Goal: Information Seeking & Learning: Learn about a topic

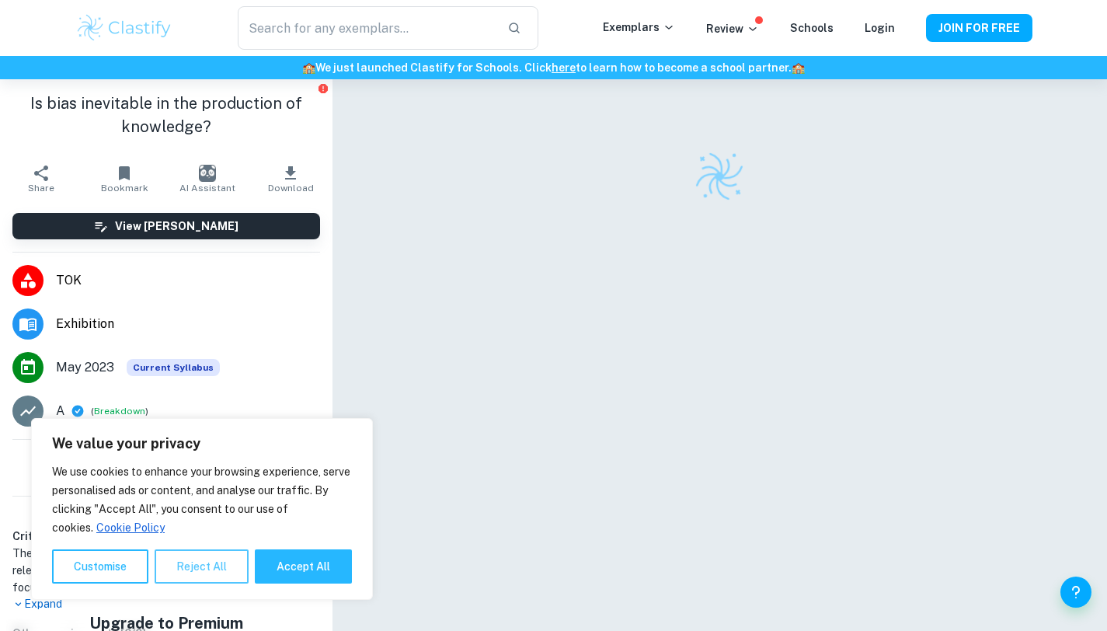
click at [233, 577] on button "Reject All" at bounding box center [202, 566] width 94 height 34
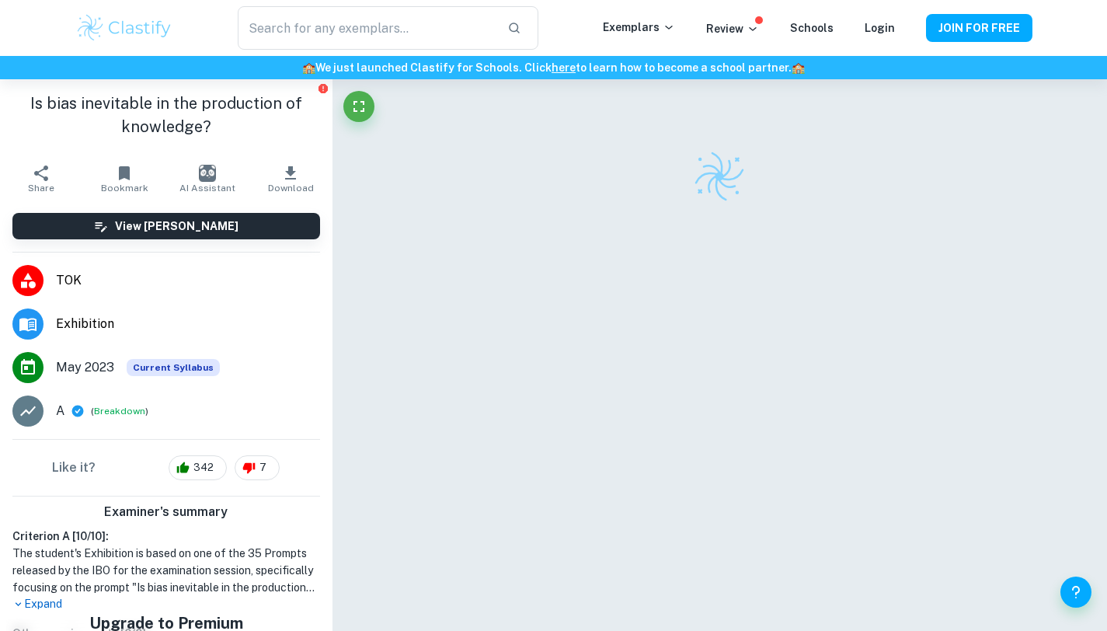
scroll to position [120, 0]
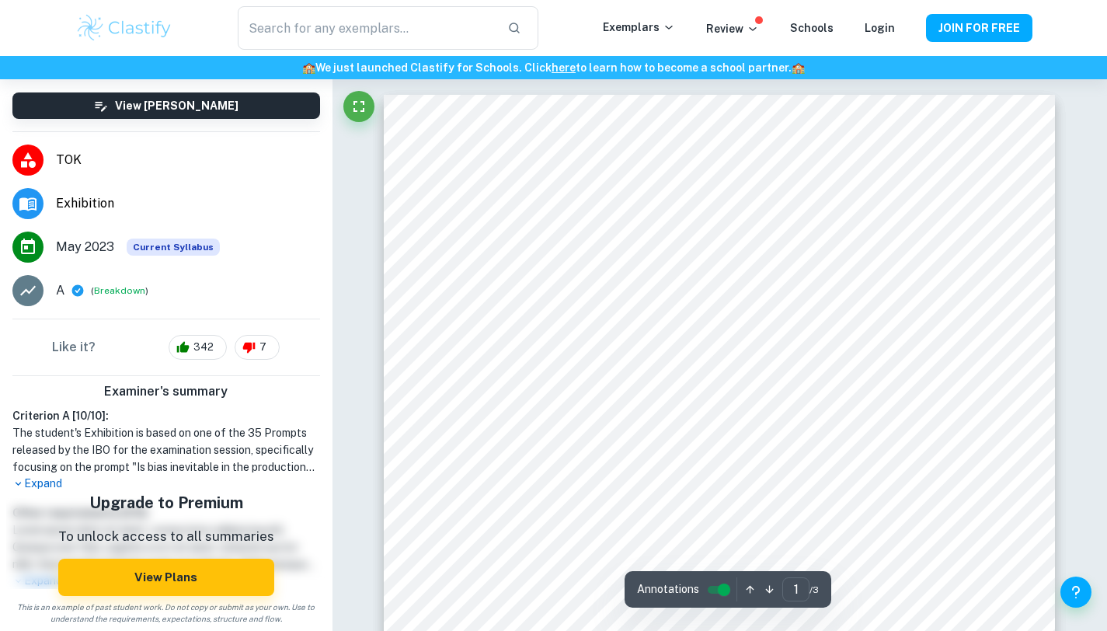
click at [33, 486] on p "Expand" at bounding box center [166, 483] width 308 height 16
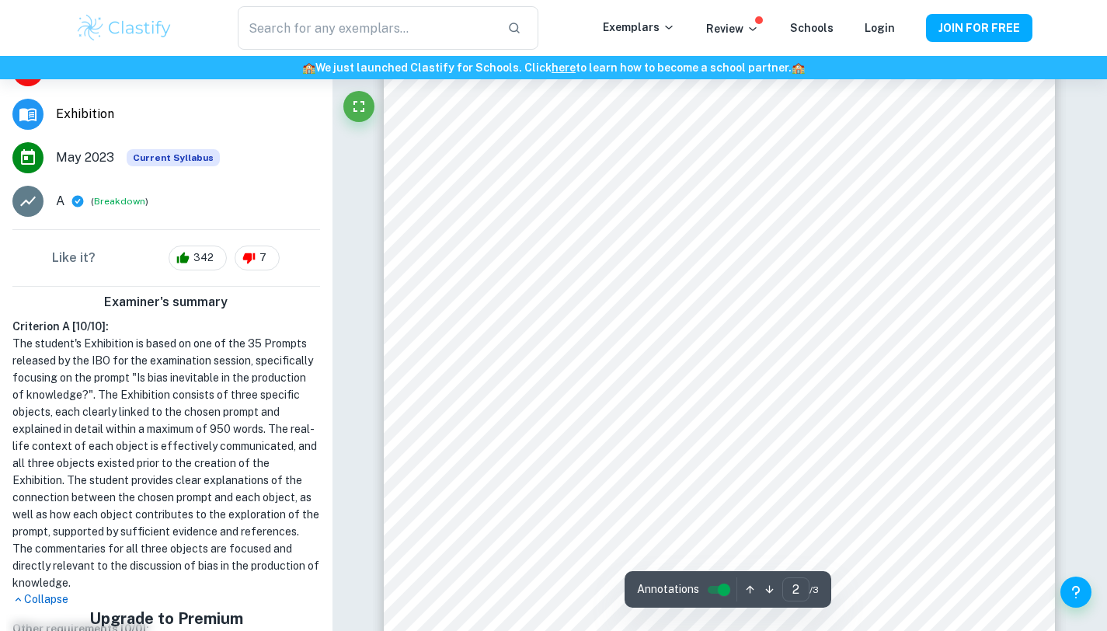
scroll to position [1398, 0]
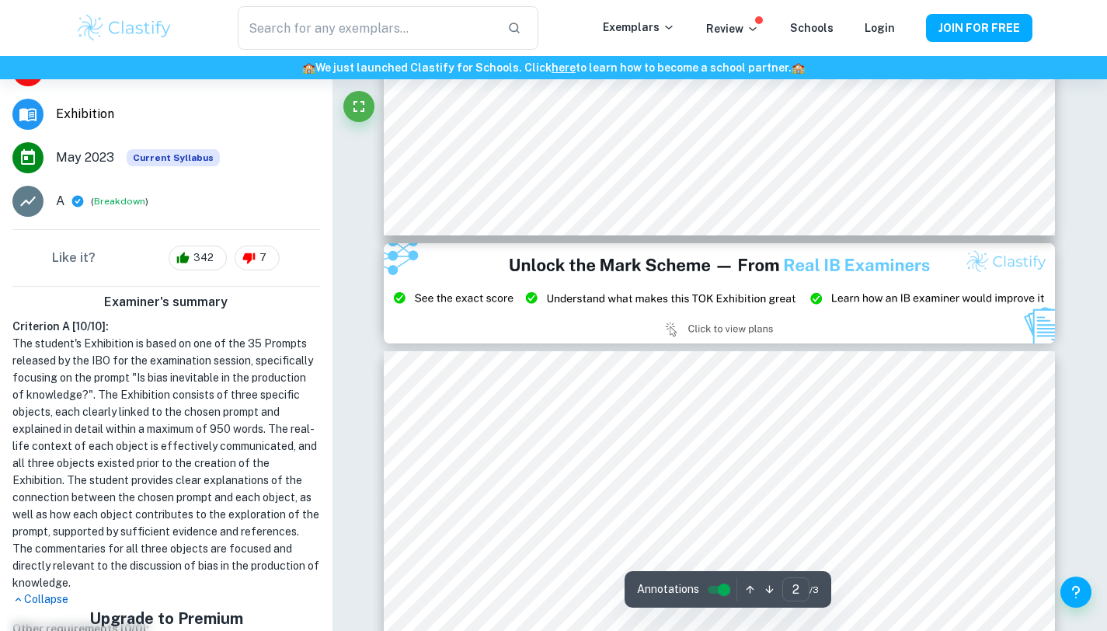
type input "3"
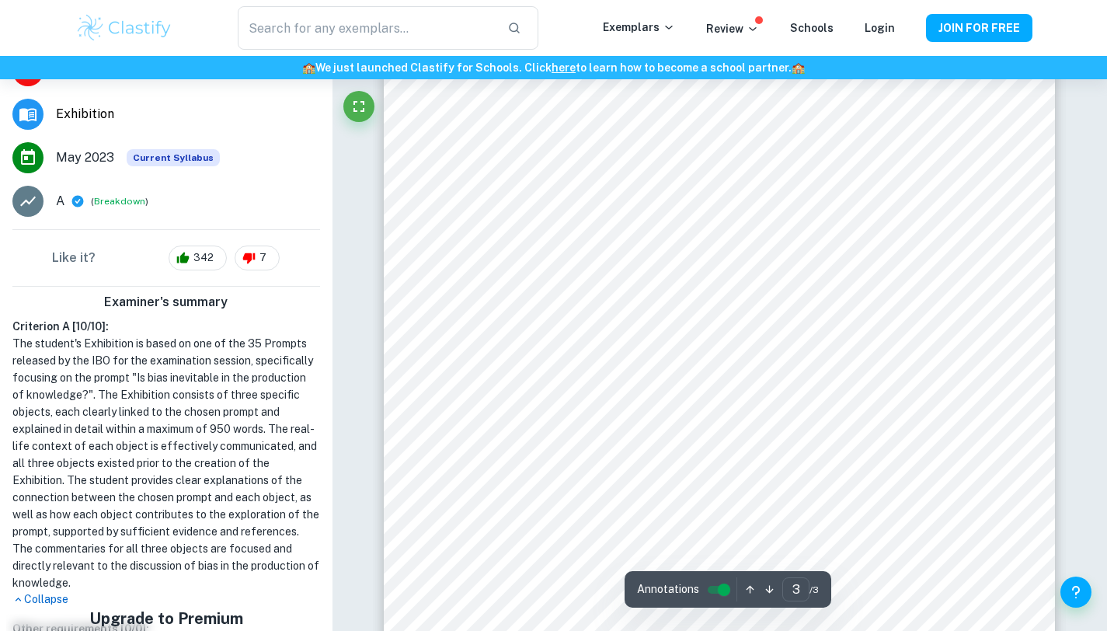
scroll to position [2558, 0]
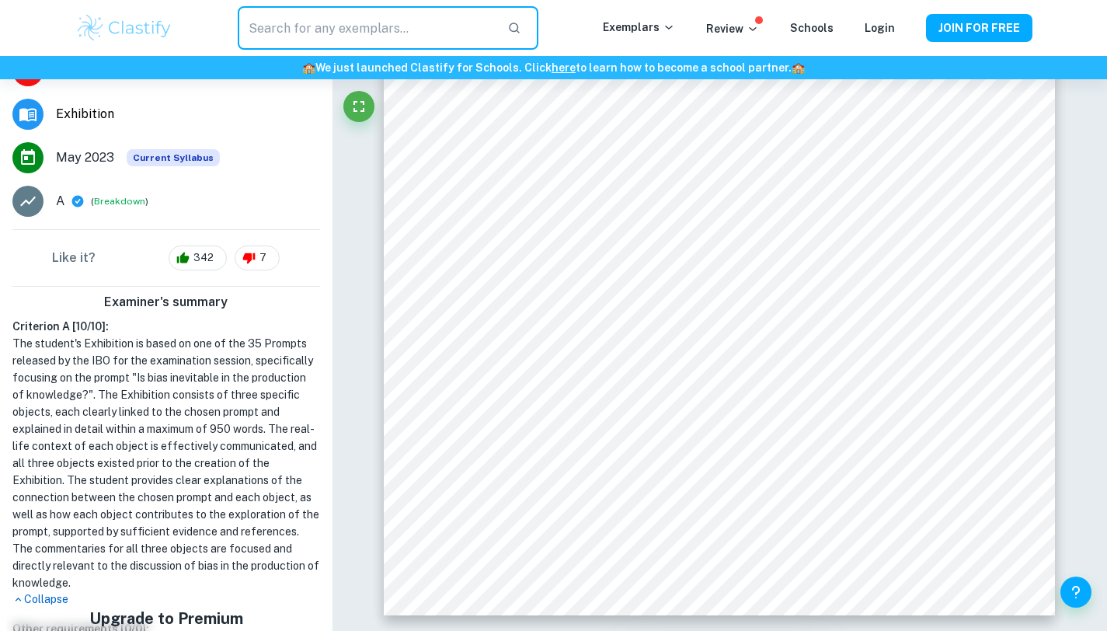
click at [325, 29] on input "text" at bounding box center [366, 28] width 256 height 44
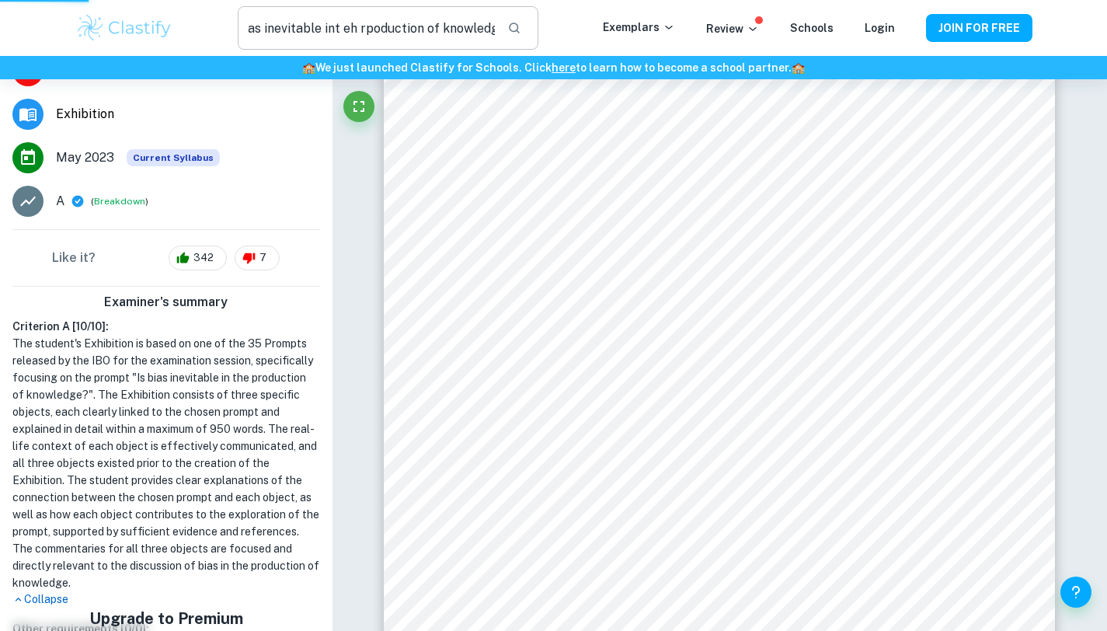
scroll to position [0, 0]
click at [378, 31] on input "is bias inevitable int eh rpoduction of knowledge" at bounding box center [366, 28] width 256 height 44
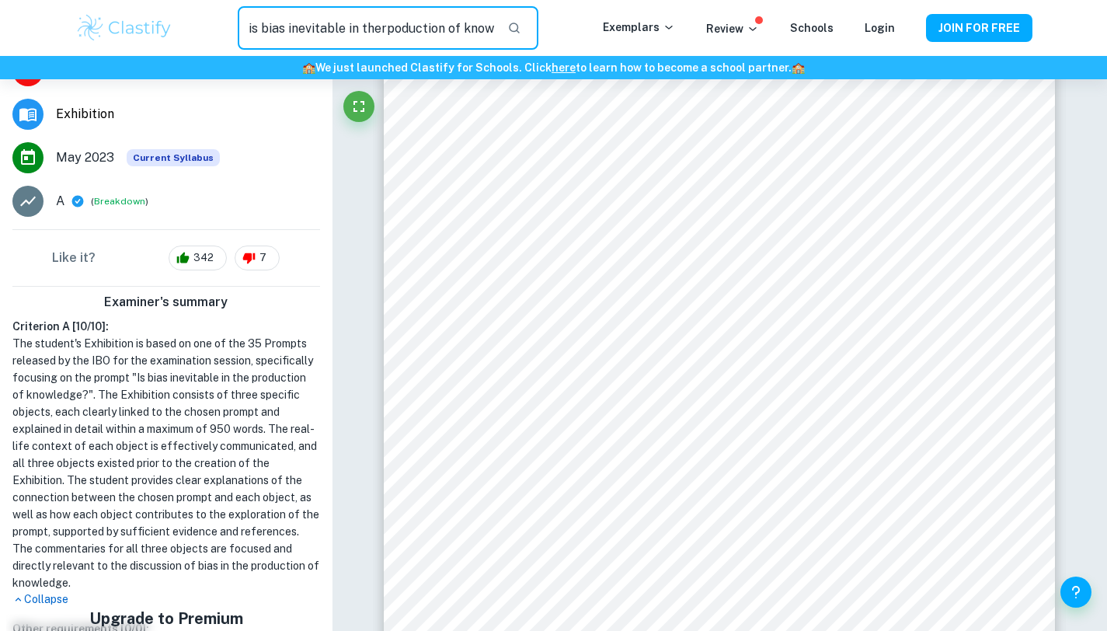
type input "is bias inevitable in therpoduction of knowledge"
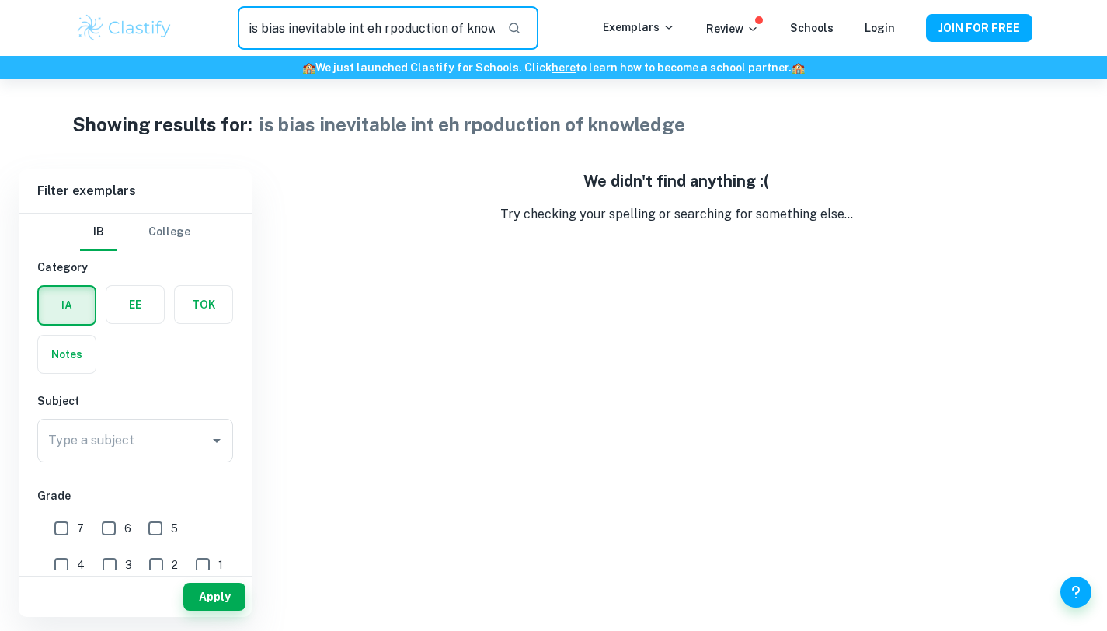
drag, startPoint x: 381, startPoint y: 29, endPoint x: 358, endPoint y: 29, distance: 22.5
click at [359, 29] on input "is bias inevitable int eh rpoduction of knowledge" at bounding box center [366, 28] width 256 height 44
click at [392, 30] on input "is bias inevitable in the rpoduction of knowledge" at bounding box center [366, 28] width 256 height 44
click at [382, 29] on input "is bias inevitable in theproduction of knowledge" at bounding box center [366, 28] width 256 height 44
type input "is bias inevitable in the production of knowledge"
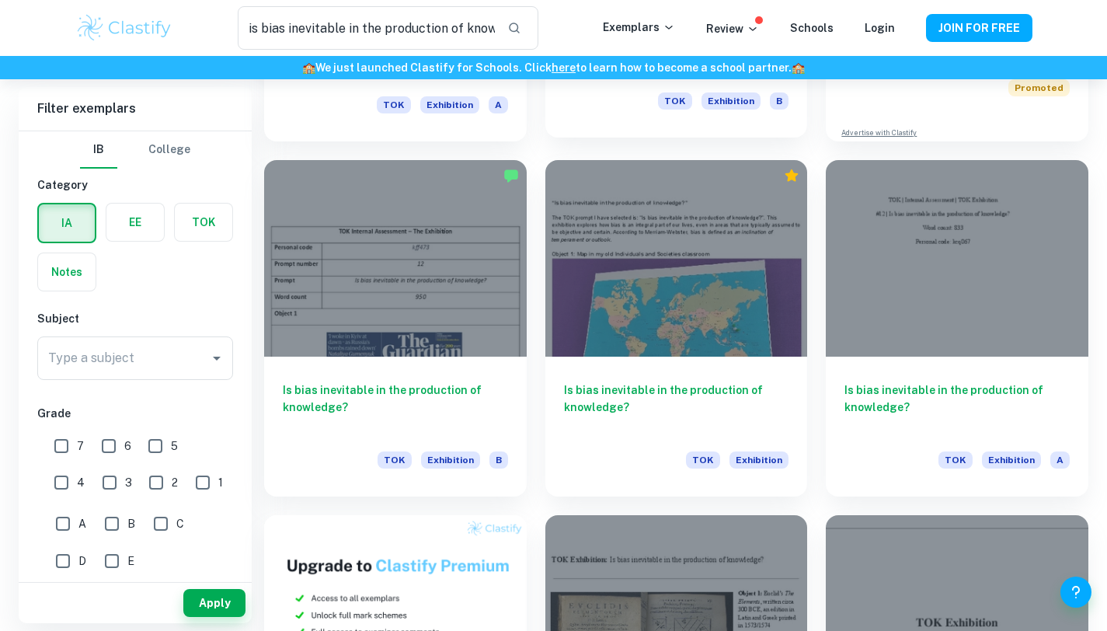
scroll to position [366, 0]
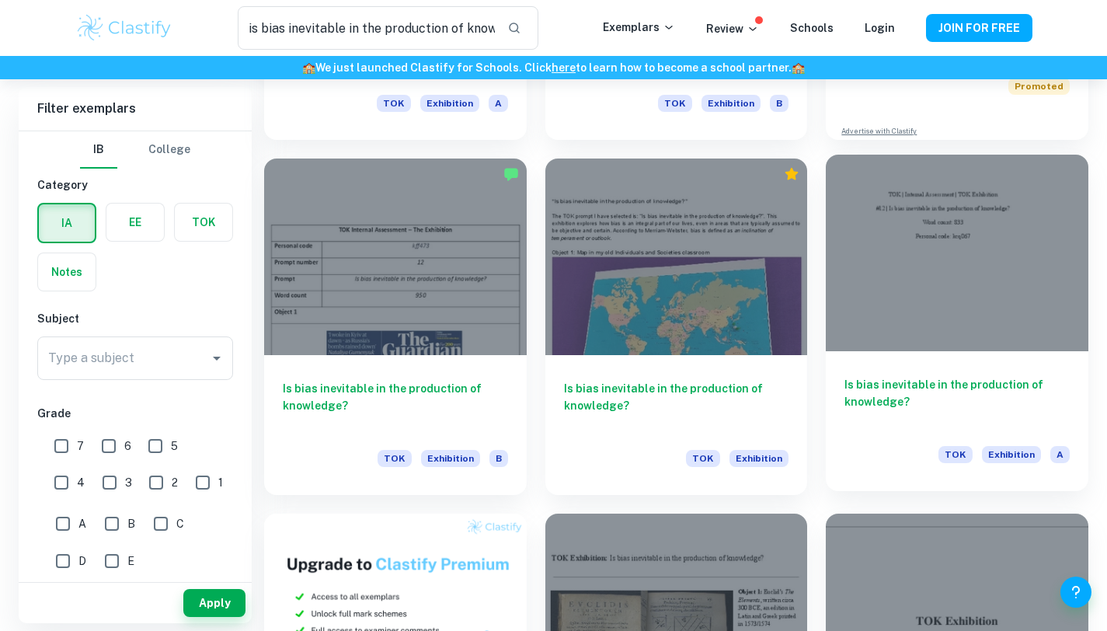
click at [956, 319] on div at bounding box center [957, 253] width 263 height 197
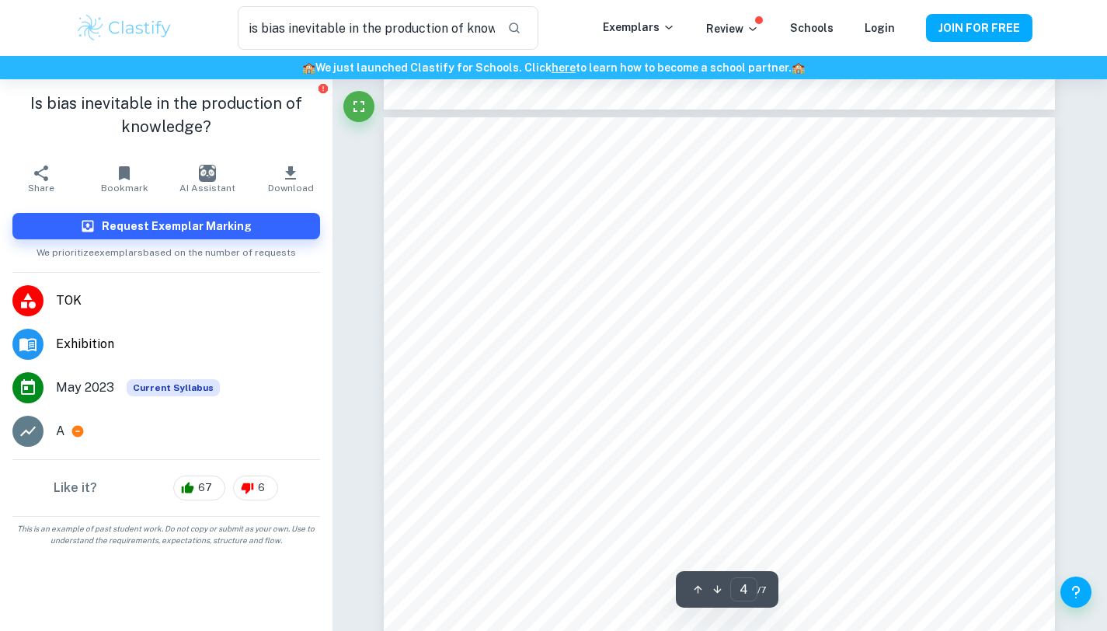
scroll to position [2826, 0]
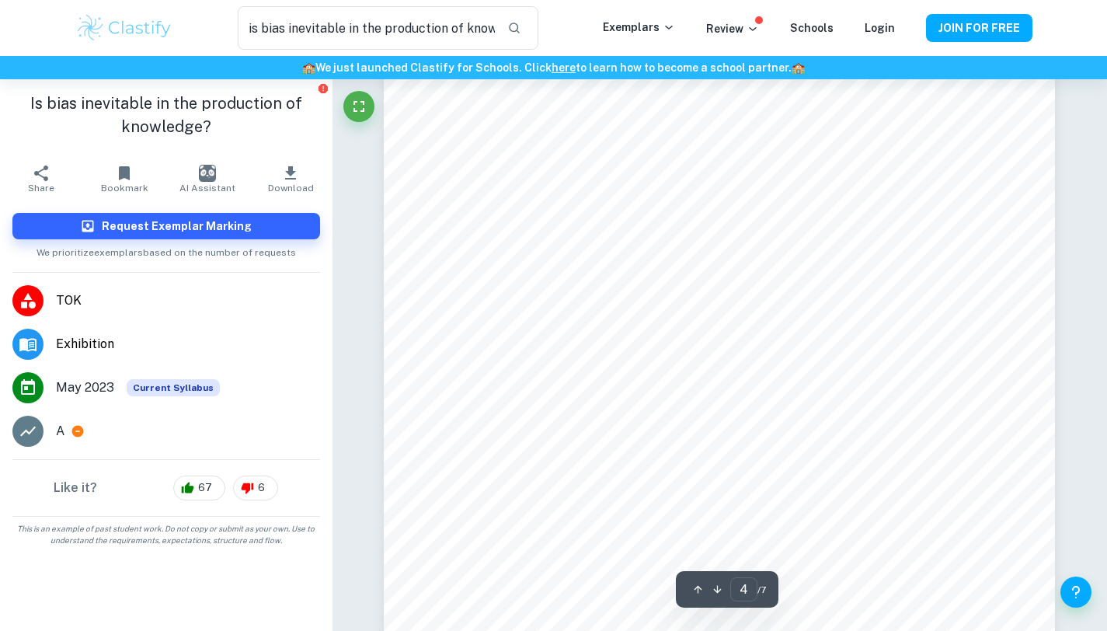
type input "5"
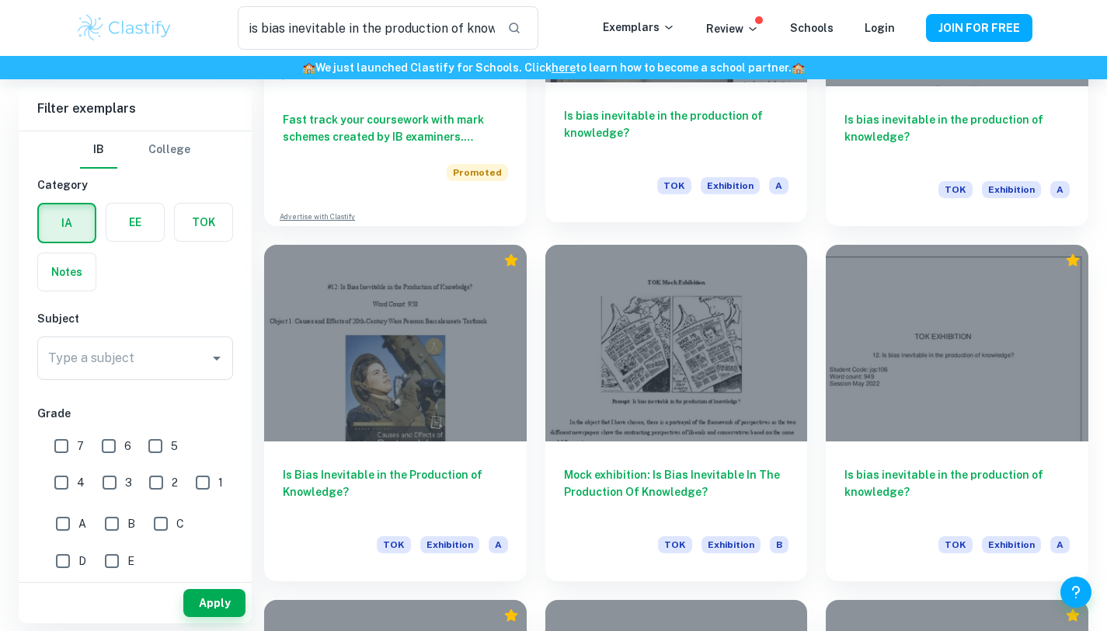
scroll to position [998, 0]
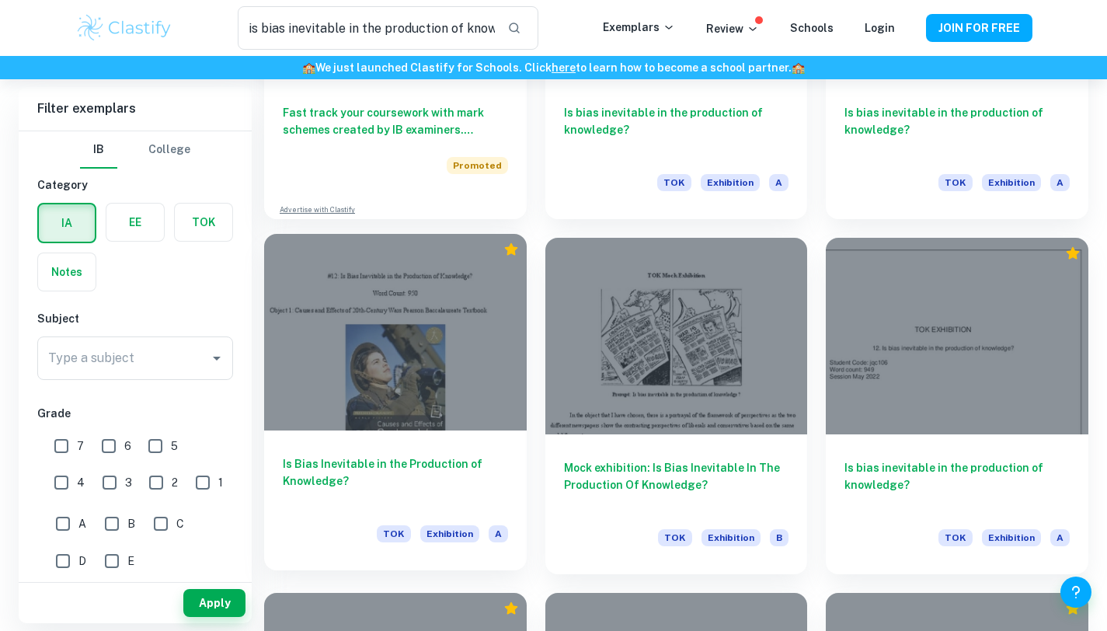
click at [490, 503] on h6 "Is Bias Inevitable in the Production of Knowledge?" at bounding box center [395, 480] width 225 height 51
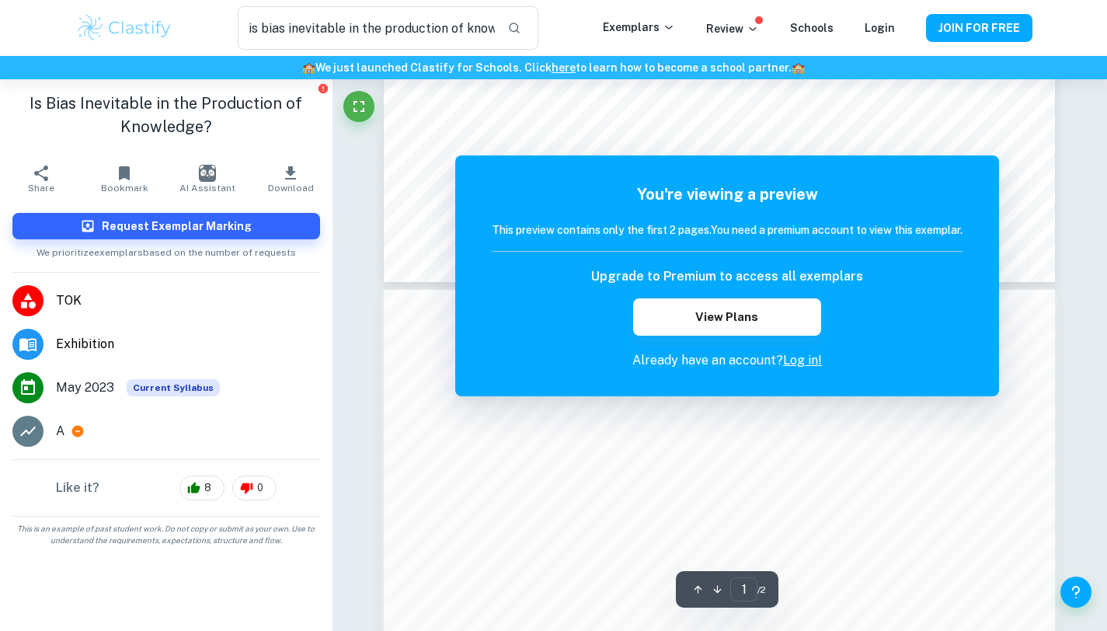
scroll to position [746, 0]
